Goal: Task Accomplishment & Management: Manage account settings

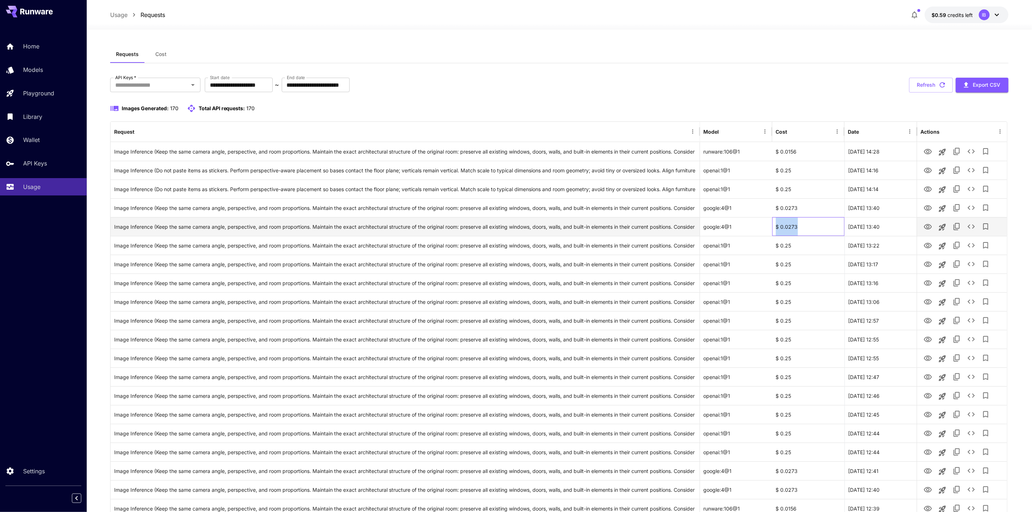
drag, startPoint x: 807, startPoint y: 229, endPoint x: 777, endPoint y: 229, distance: 30.0
click at [777, 229] on div "$ 0.0273" at bounding box center [809, 226] width 72 height 19
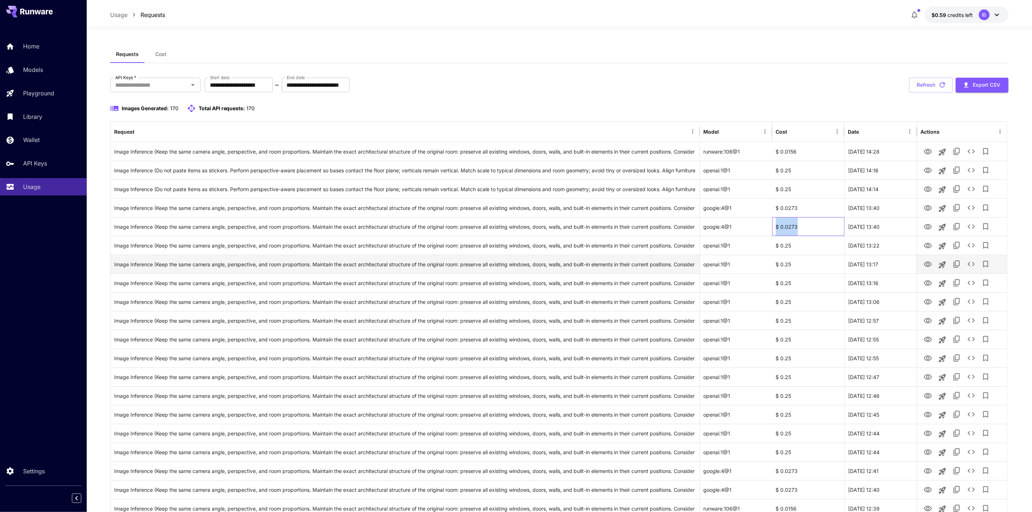
copy div "$ 0.0273"
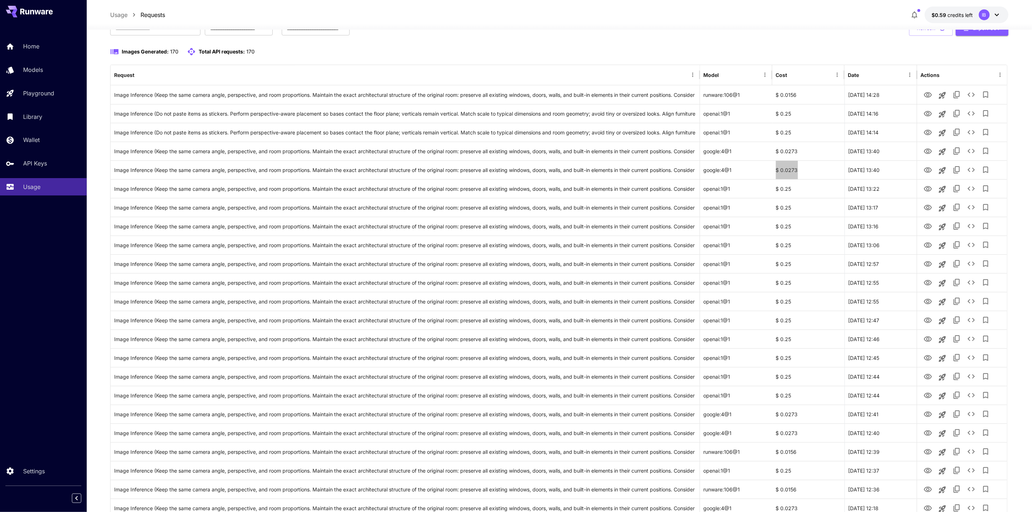
scroll to position [54, 0]
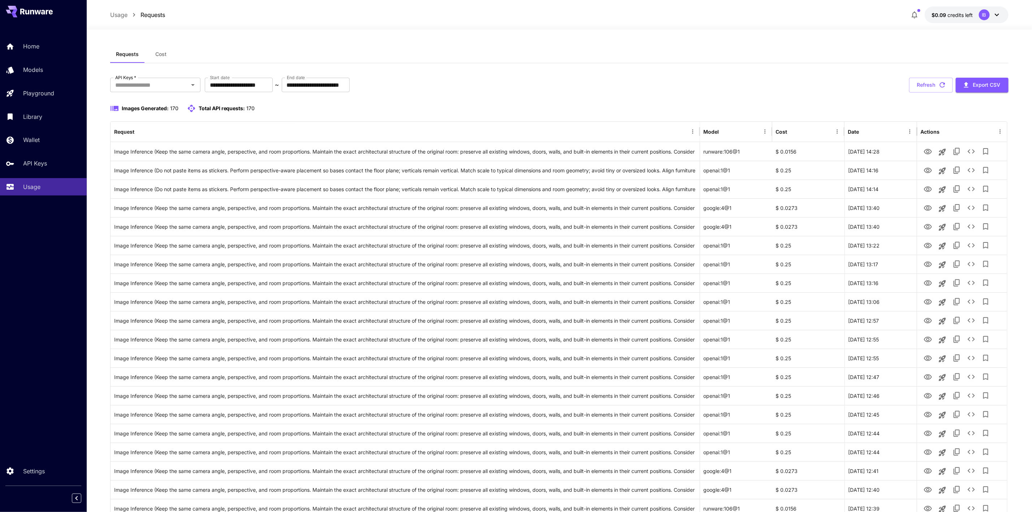
click at [965, 19] on button "$0.09 credits left IB" at bounding box center [967, 15] width 84 height 17
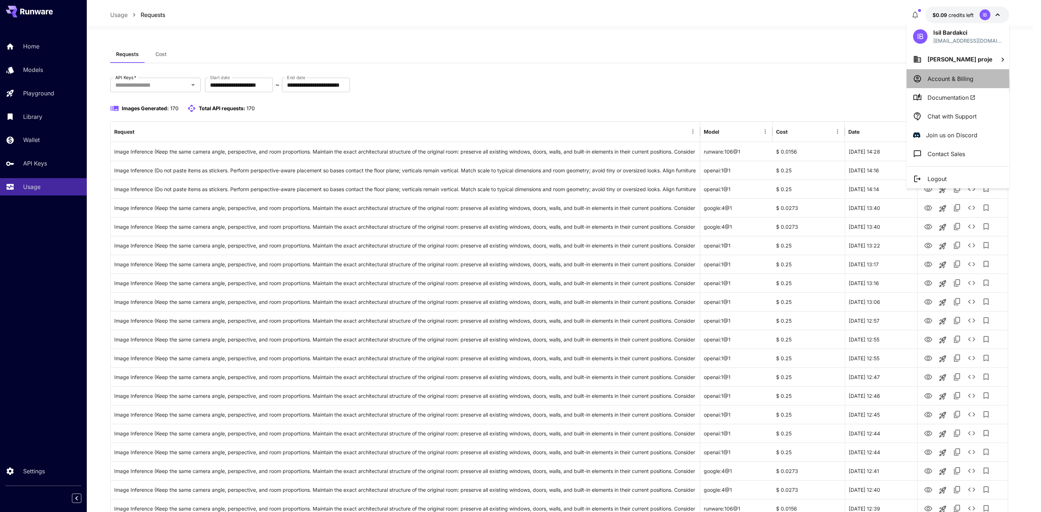
click at [964, 77] on p "Account & Billing" at bounding box center [950, 78] width 46 height 9
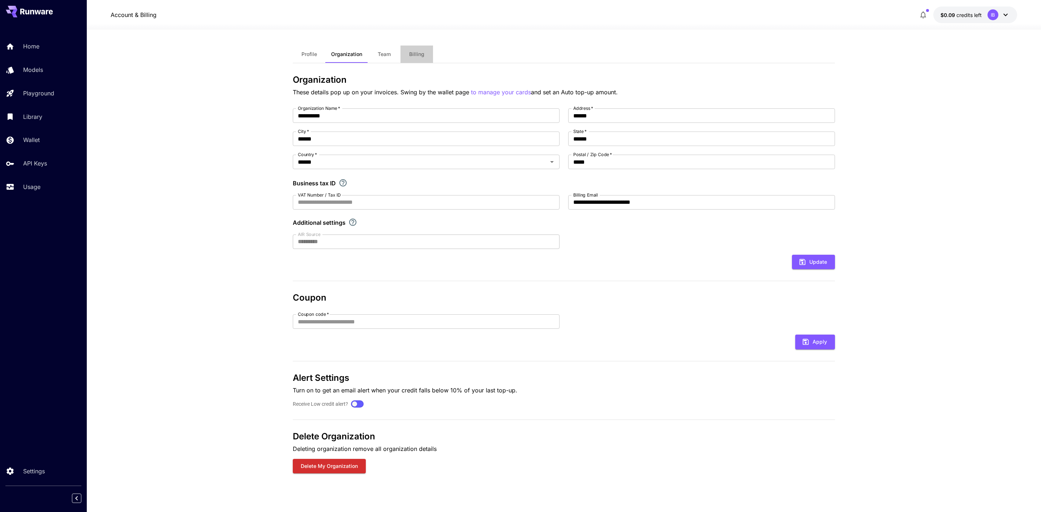
click at [411, 58] on button "Billing" at bounding box center [416, 54] width 33 height 17
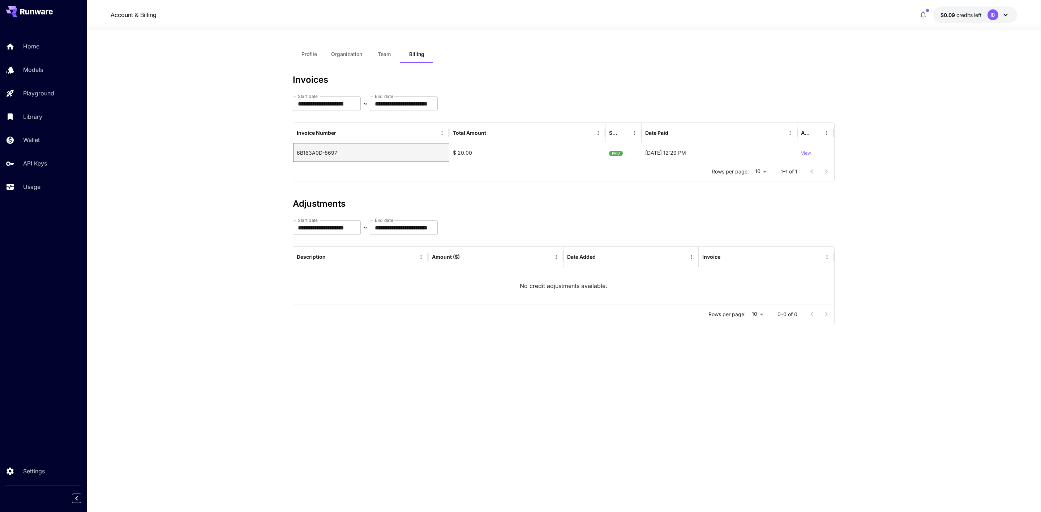
click at [434, 155] on div "6B163A0D-8697" at bounding box center [371, 152] width 156 height 19
click at [328, 154] on div "6B163A0D-8697" at bounding box center [371, 152] width 156 height 19
click at [50, 140] on div "Wallet" at bounding box center [53, 140] width 56 height 9
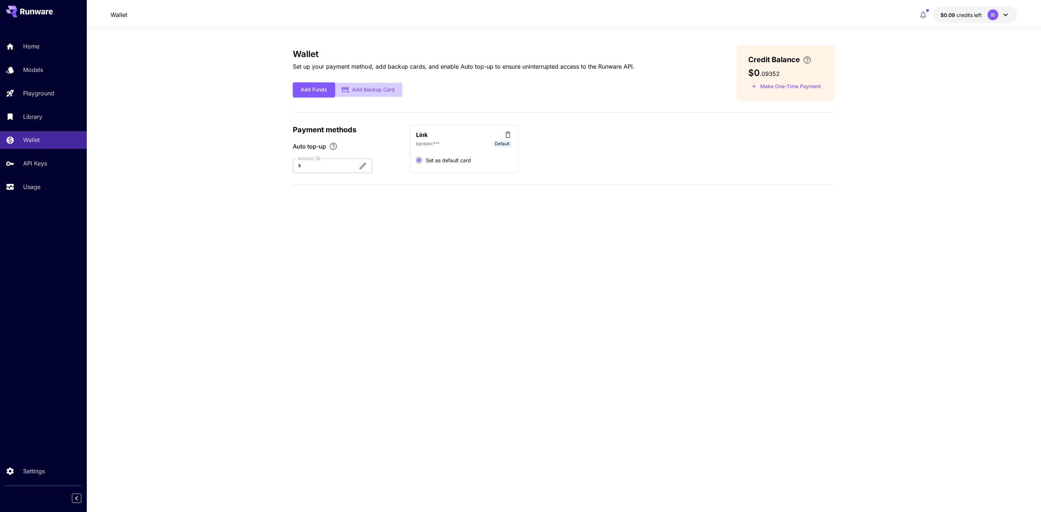
click at [374, 86] on button "Add Backup Card" at bounding box center [368, 90] width 67 height 14
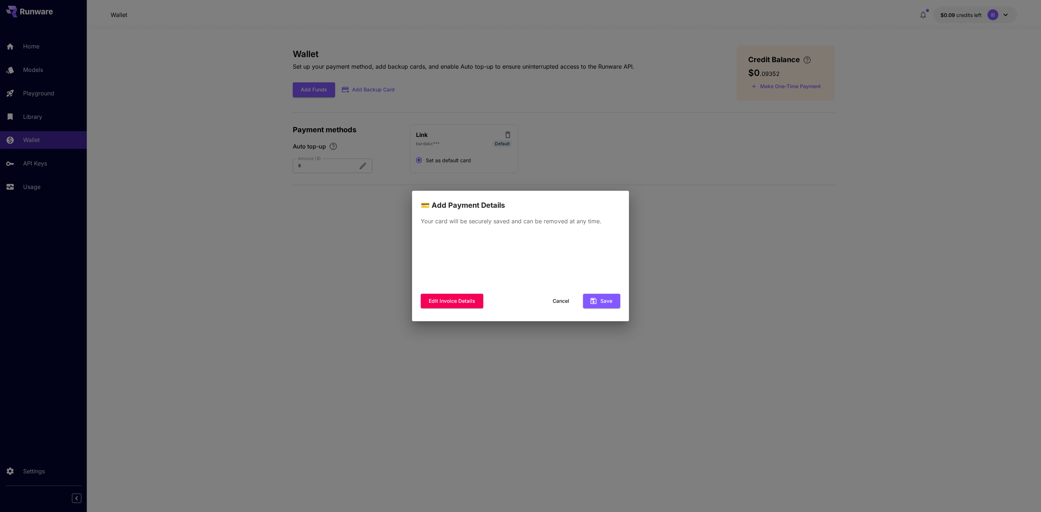
click at [676, 154] on div "💳 Add Payment Details Your card will be securely saved and can be removed at an…" at bounding box center [520, 256] width 1041 height 512
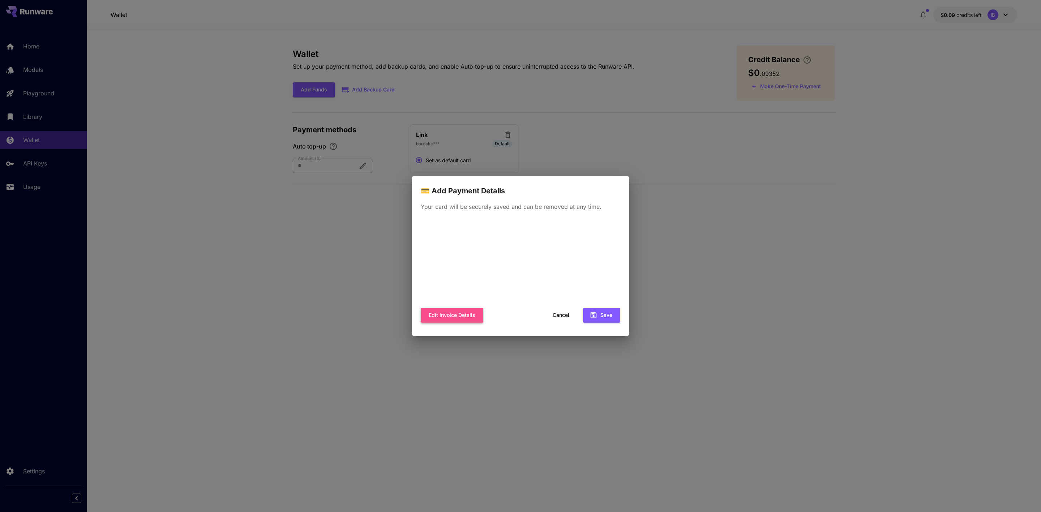
click at [473, 317] on button "Edit invoice details" at bounding box center [452, 315] width 63 height 15
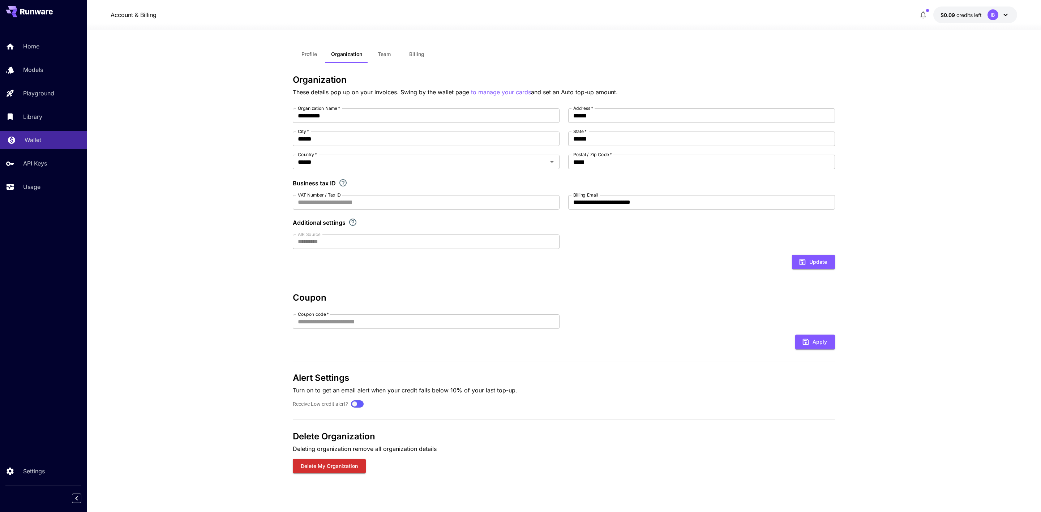
click at [38, 145] on link "Wallet" at bounding box center [43, 140] width 87 height 18
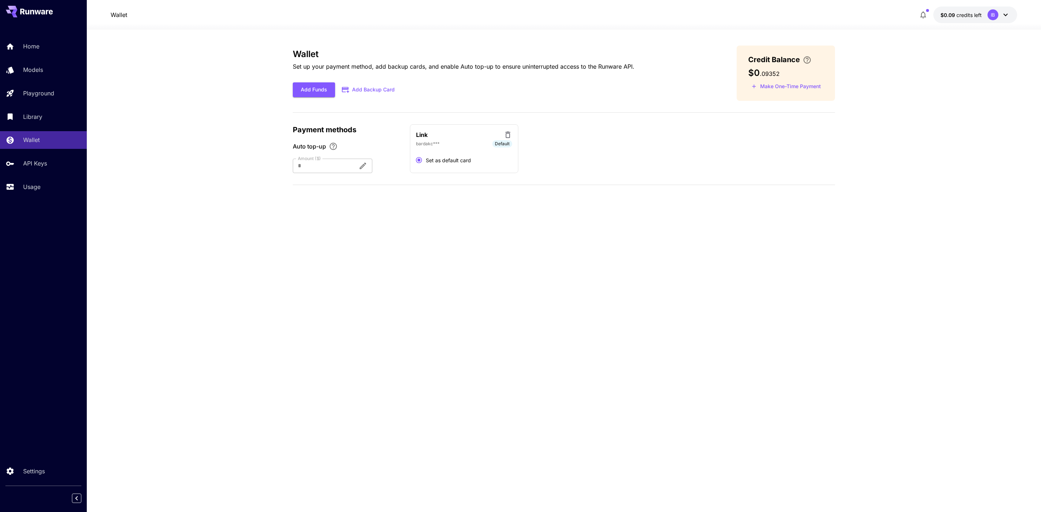
click at [455, 142] on div "bardakc*** Default" at bounding box center [464, 143] width 96 height 7
click at [760, 88] on button "Make One-Time Payment" at bounding box center [786, 86] width 76 height 11
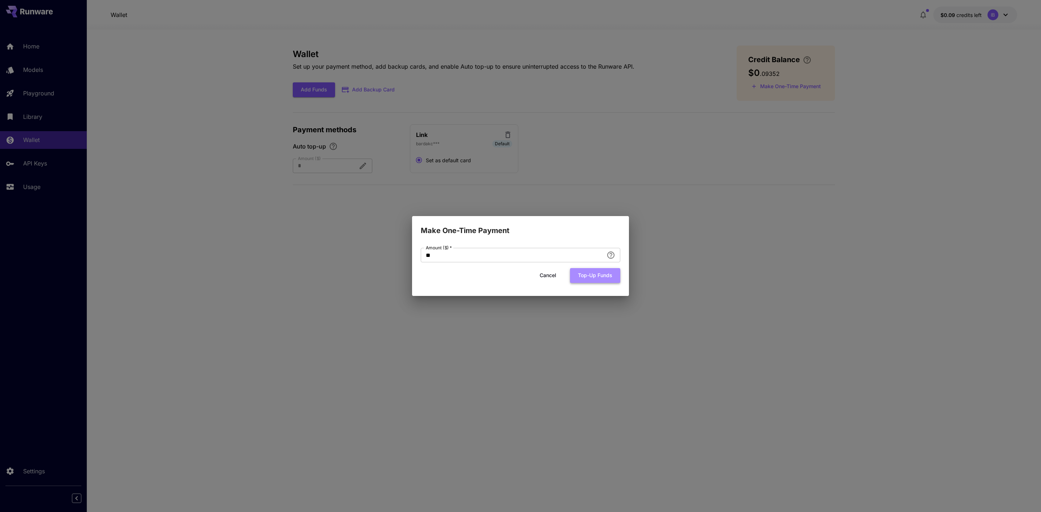
click at [593, 278] on button "Top-up funds" at bounding box center [595, 275] width 50 height 15
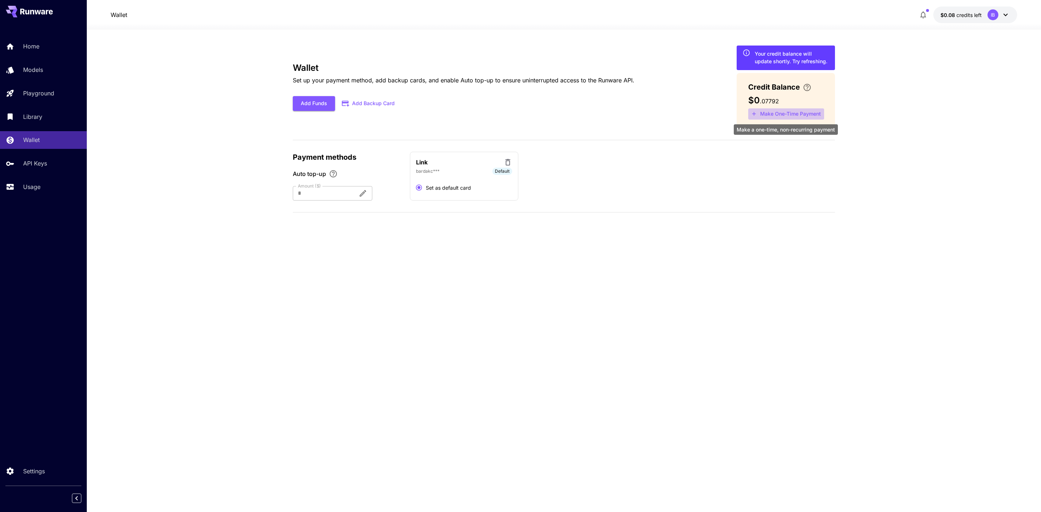
click at [753, 111] on icon "Make a one-time, non-recurring payment" at bounding box center [754, 114] width 7 height 7
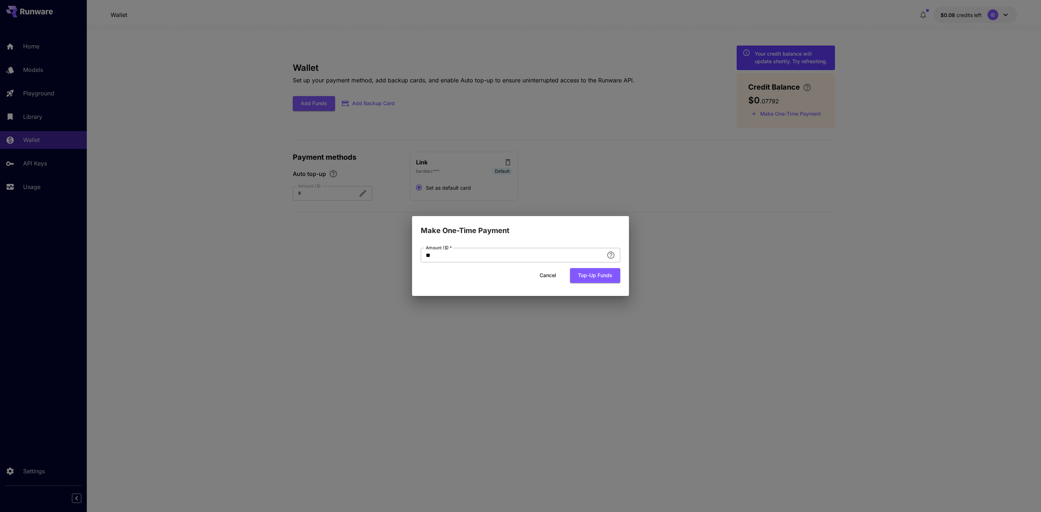
click at [449, 257] on input "**" at bounding box center [512, 255] width 183 height 14
type input "*"
type input "**"
click at [588, 276] on button "Top-up funds" at bounding box center [595, 275] width 50 height 15
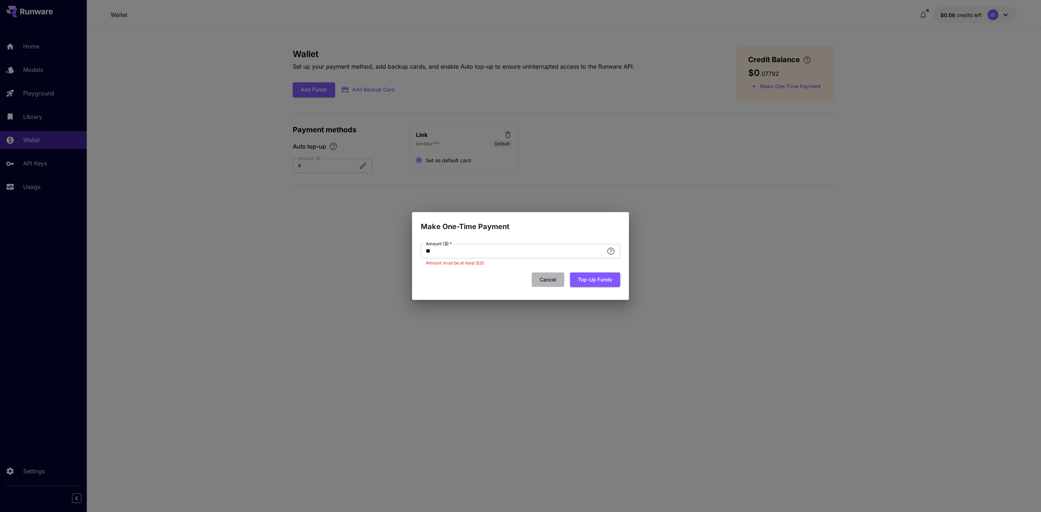
click at [547, 280] on button "Cancel" at bounding box center [548, 279] width 33 height 15
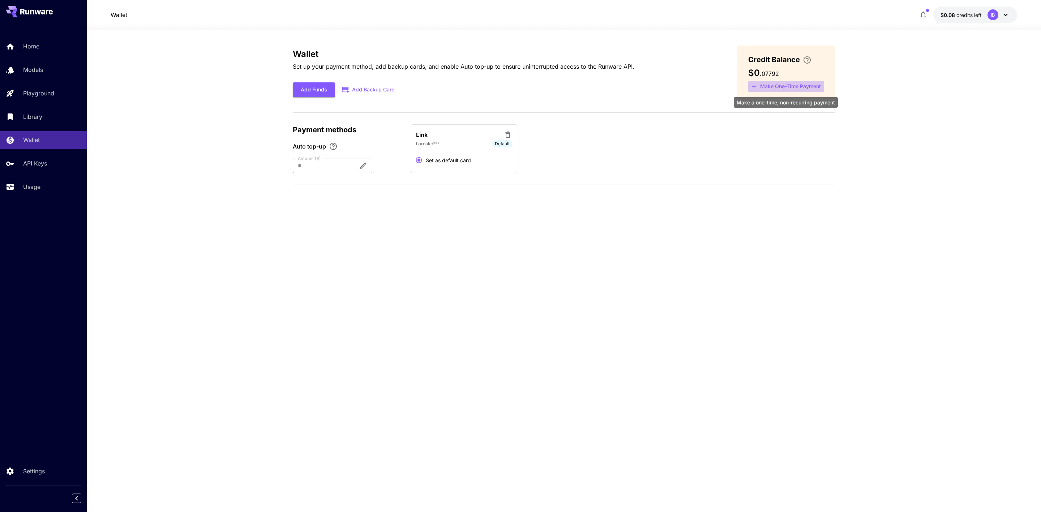
click at [794, 88] on button "Make One-Time Payment" at bounding box center [786, 86] width 76 height 11
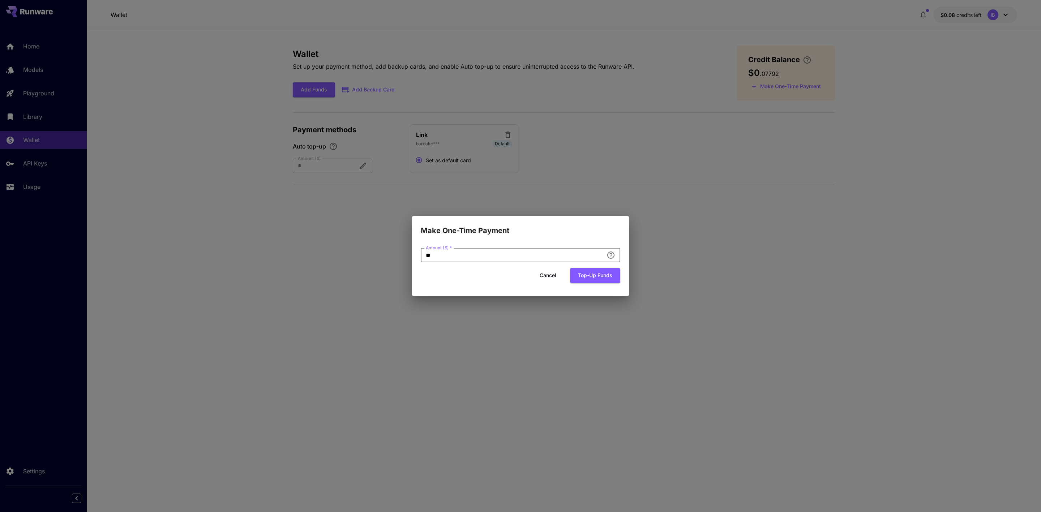
click at [497, 256] on input "**" at bounding box center [512, 255] width 183 height 14
click at [579, 265] on form "Amount ($)   * ** Amount ($)   * Cancel Top-up funds" at bounding box center [520, 265] width 199 height 35
click at [583, 272] on button "Top-up funds" at bounding box center [595, 275] width 50 height 15
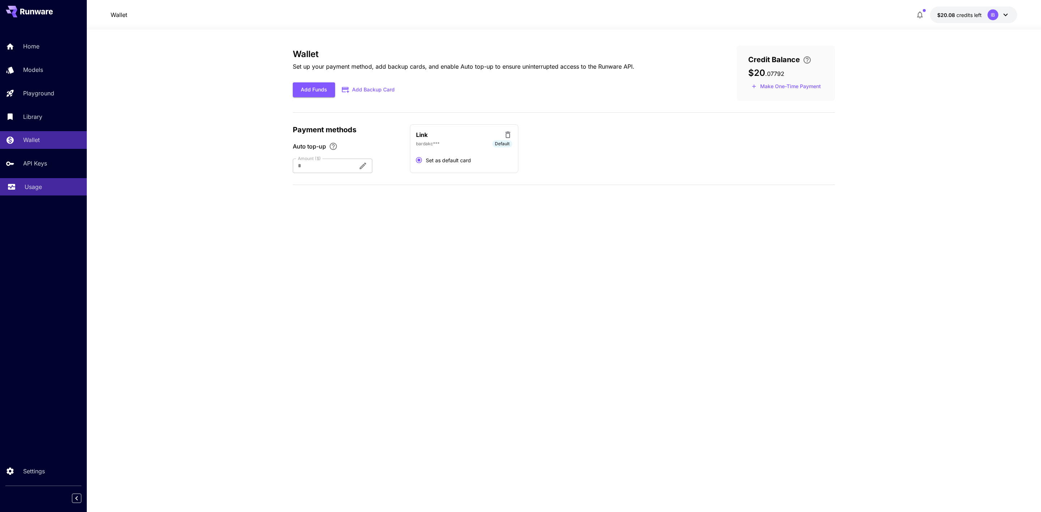
click at [39, 190] on link "Usage" at bounding box center [43, 187] width 87 height 18
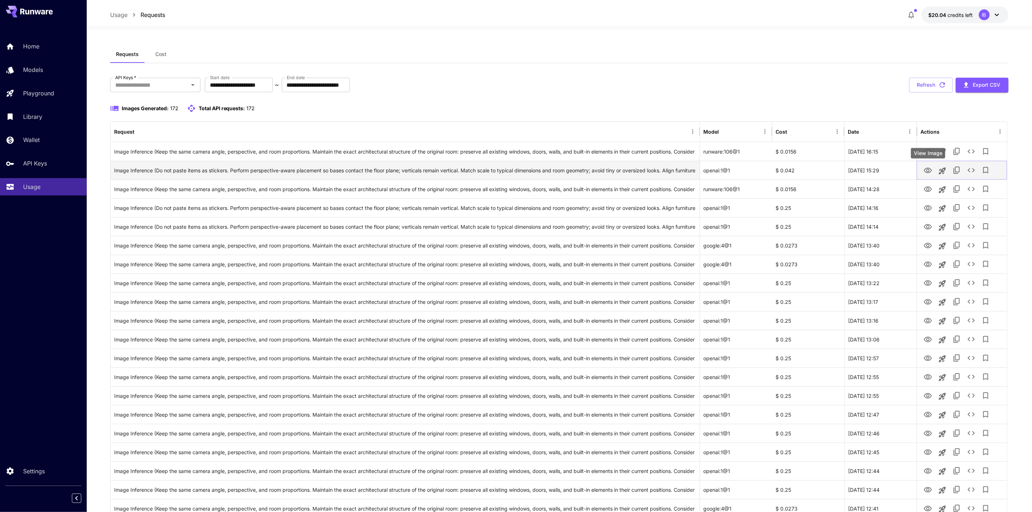
click at [926, 172] on icon "View Image" at bounding box center [928, 170] width 9 height 9
